Goal: Transaction & Acquisition: Purchase product/service

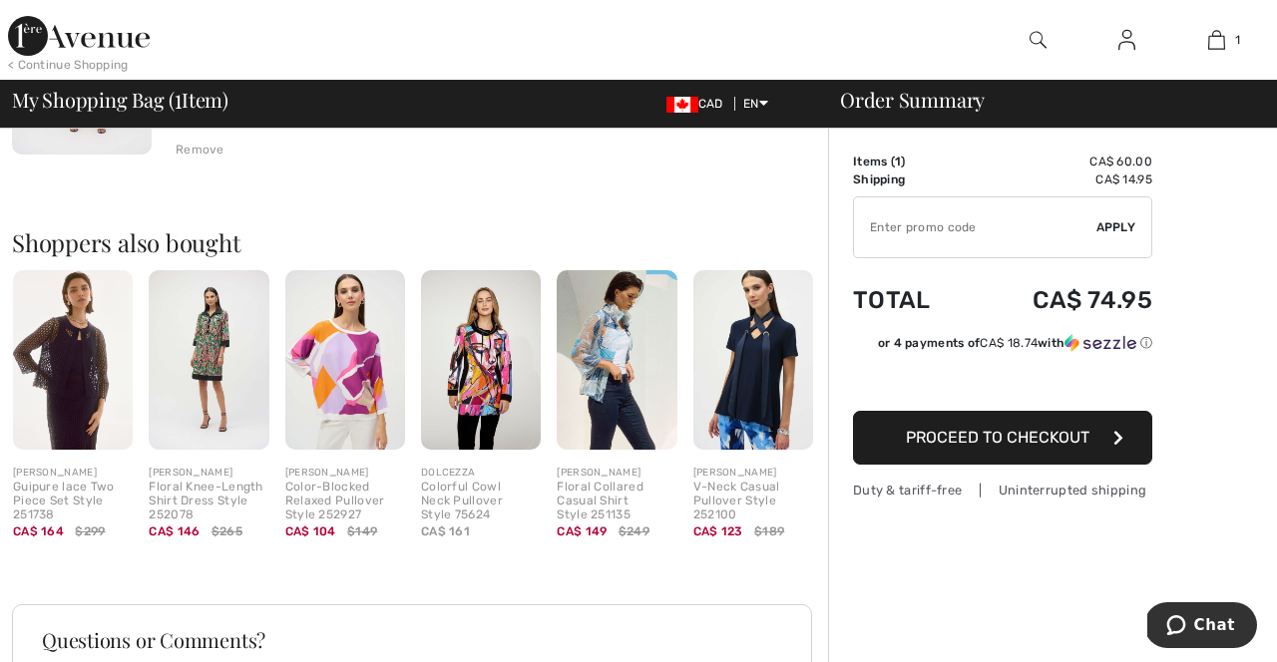
scroll to position [333, 0]
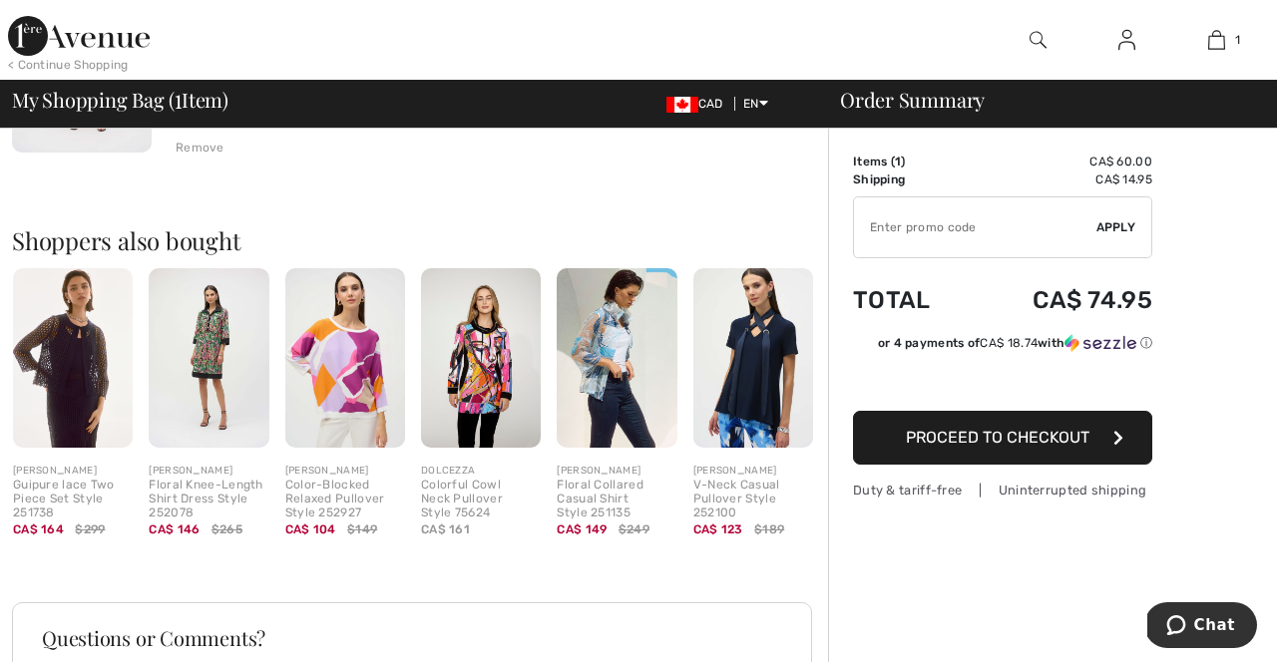
click at [1043, 446] on span "Proceed to Checkout" at bounding box center [998, 437] width 184 height 19
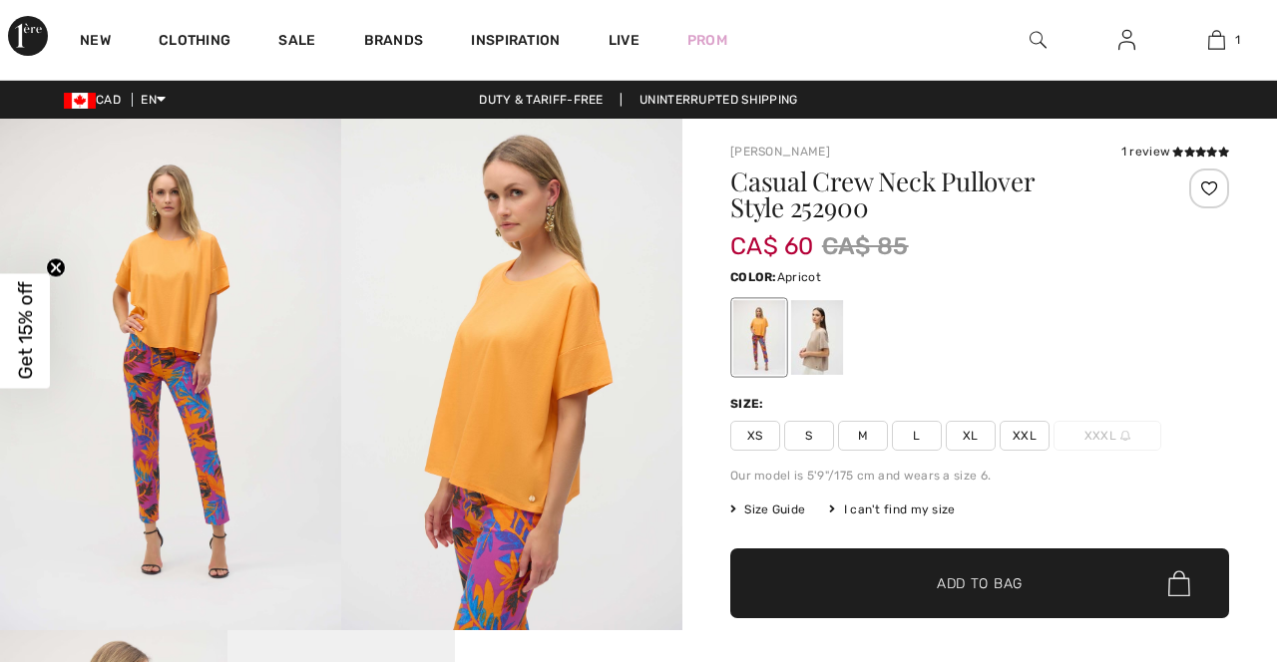
checkbox input "true"
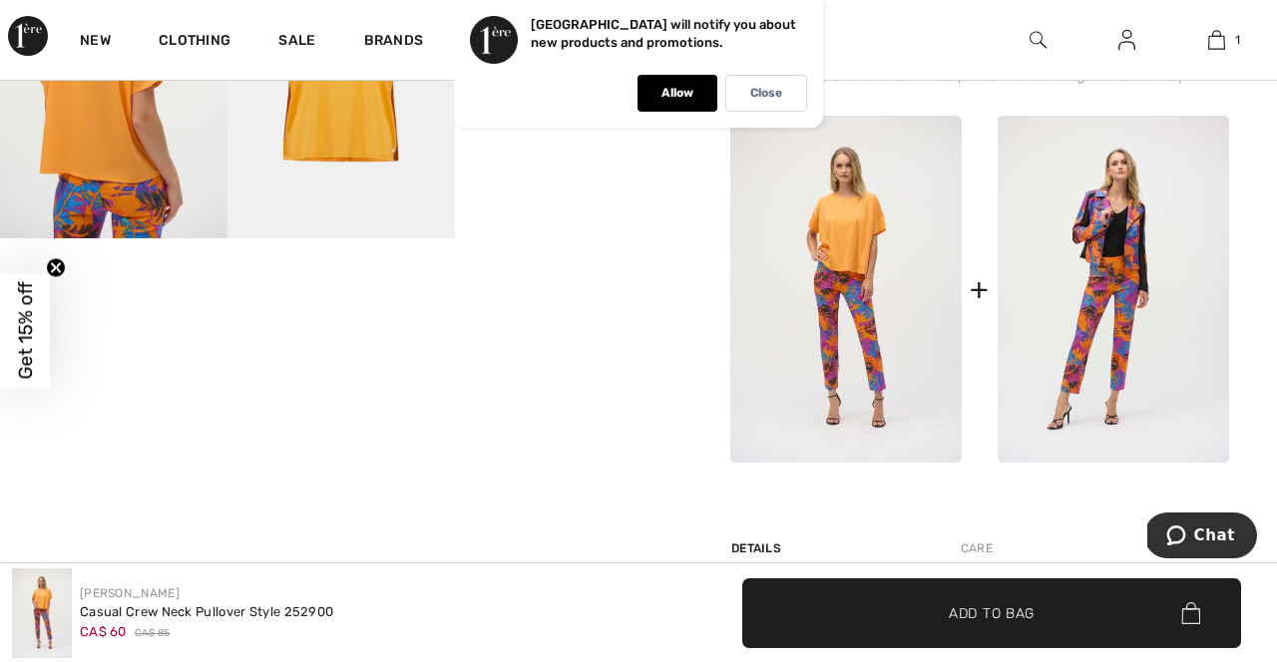
scroll to position [769, 0]
